Goal: Task Accomplishment & Management: Use online tool/utility

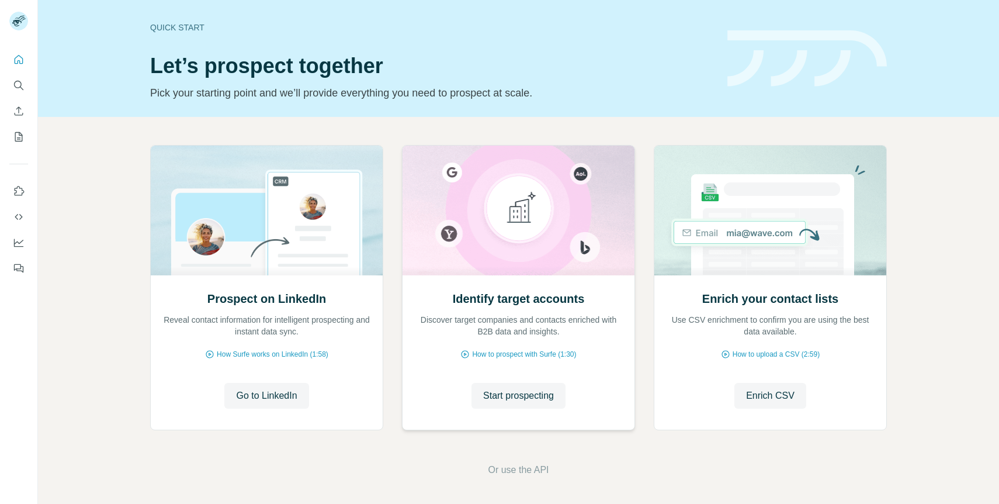
scroll to position [1, 0]
click at [761, 395] on span "Enrich CSV" at bounding box center [770, 394] width 48 height 14
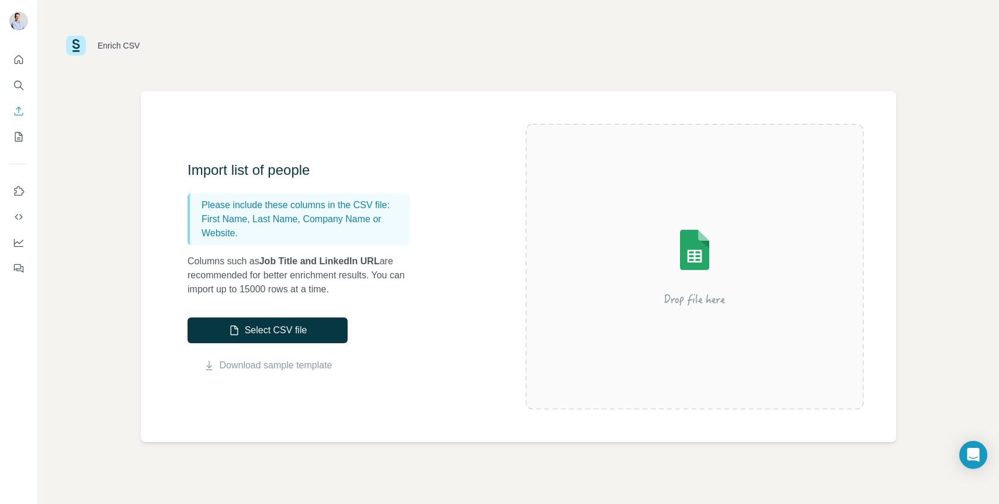
click at [234, 220] on p "First Name, Last Name, Company Name or Website." at bounding box center [303, 226] width 203 height 28
drag, startPoint x: 248, startPoint y: 258, endPoint x: 397, endPoint y: 252, distance: 149.1
click at [397, 252] on div "Import list of people Please include these columns in the CSV file: First Name,…" at bounding box center [305, 229] width 234 height 136
click at [387, 259] on p "Columns such as Job Title and LinkedIn URL are recommended for better enrichmen…" at bounding box center [305, 275] width 234 height 42
drag, startPoint x: 387, startPoint y: 259, endPoint x: 339, endPoint y: 260, distance: 47.9
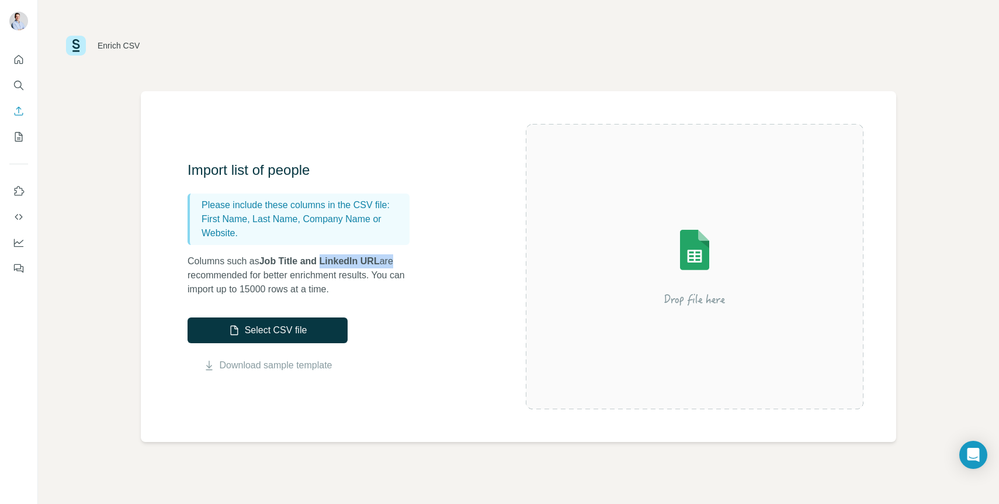
click at [338, 260] on p "Columns such as Job Title and LinkedIn URL are recommended for better enrichmen…" at bounding box center [305, 275] width 234 height 42
click at [20, 66] on button "Quick start" at bounding box center [18, 59] width 19 height 21
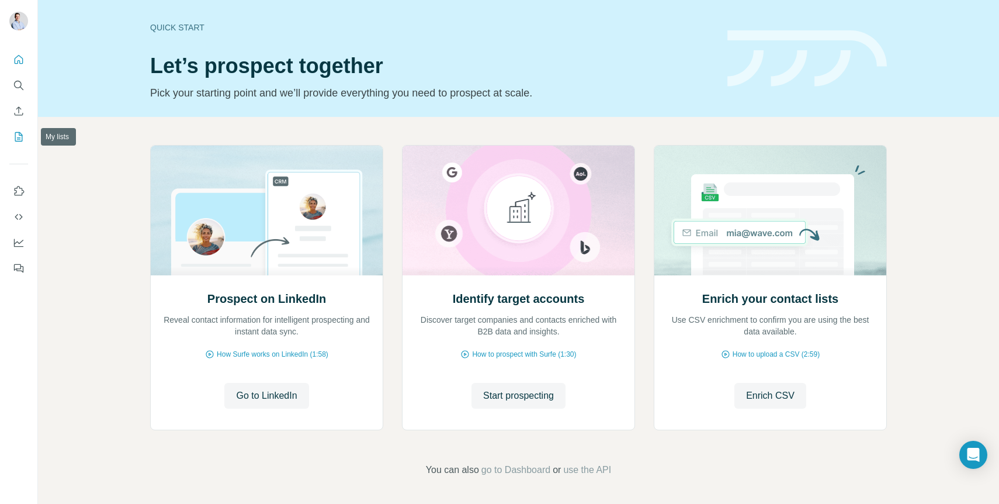
click at [18, 133] on icon "My lists" at bounding box center [19, 137] width 12 height 12
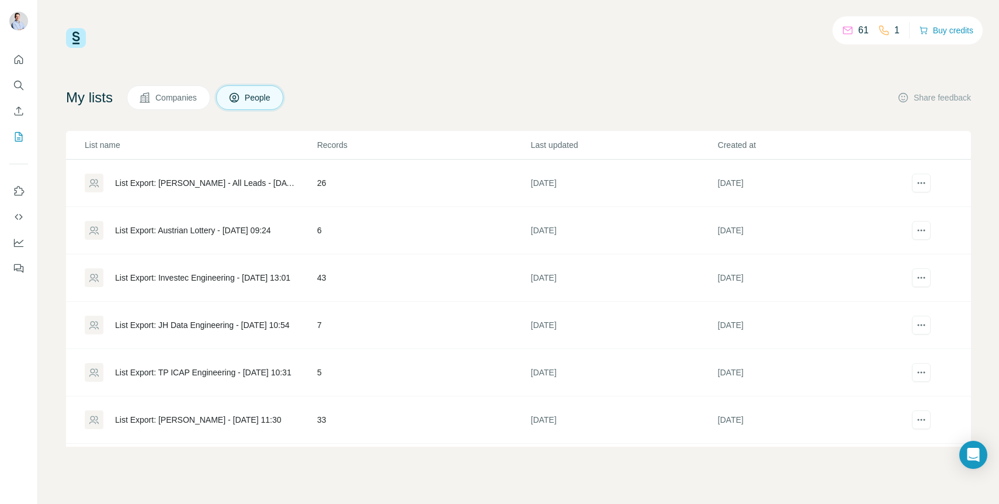
click at [232, 174] on div "List Export: [PERSON_NAME] - All Leads - [DATE] 10:39" at bounding box center [200, 182] width 231 height 19
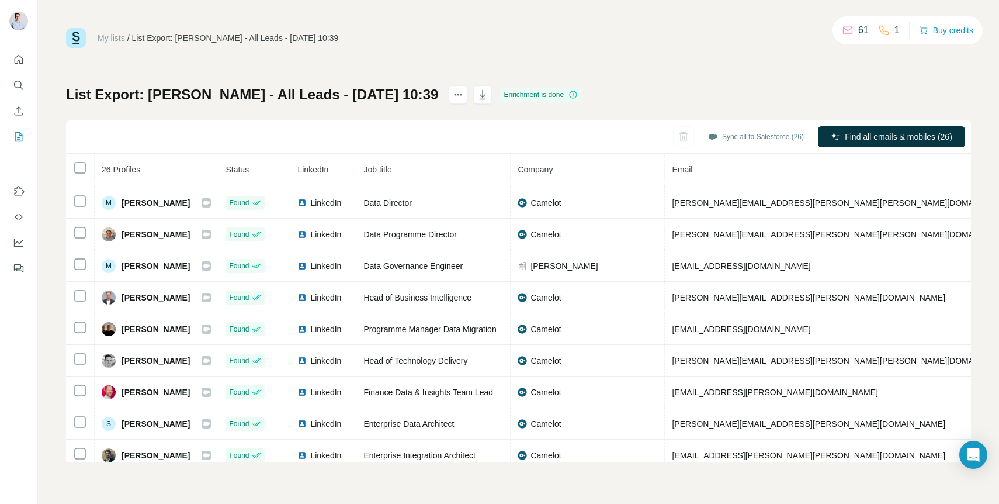
scroll to position [543, 0]
